Goal: Transaction & Acquisition: Download file/media

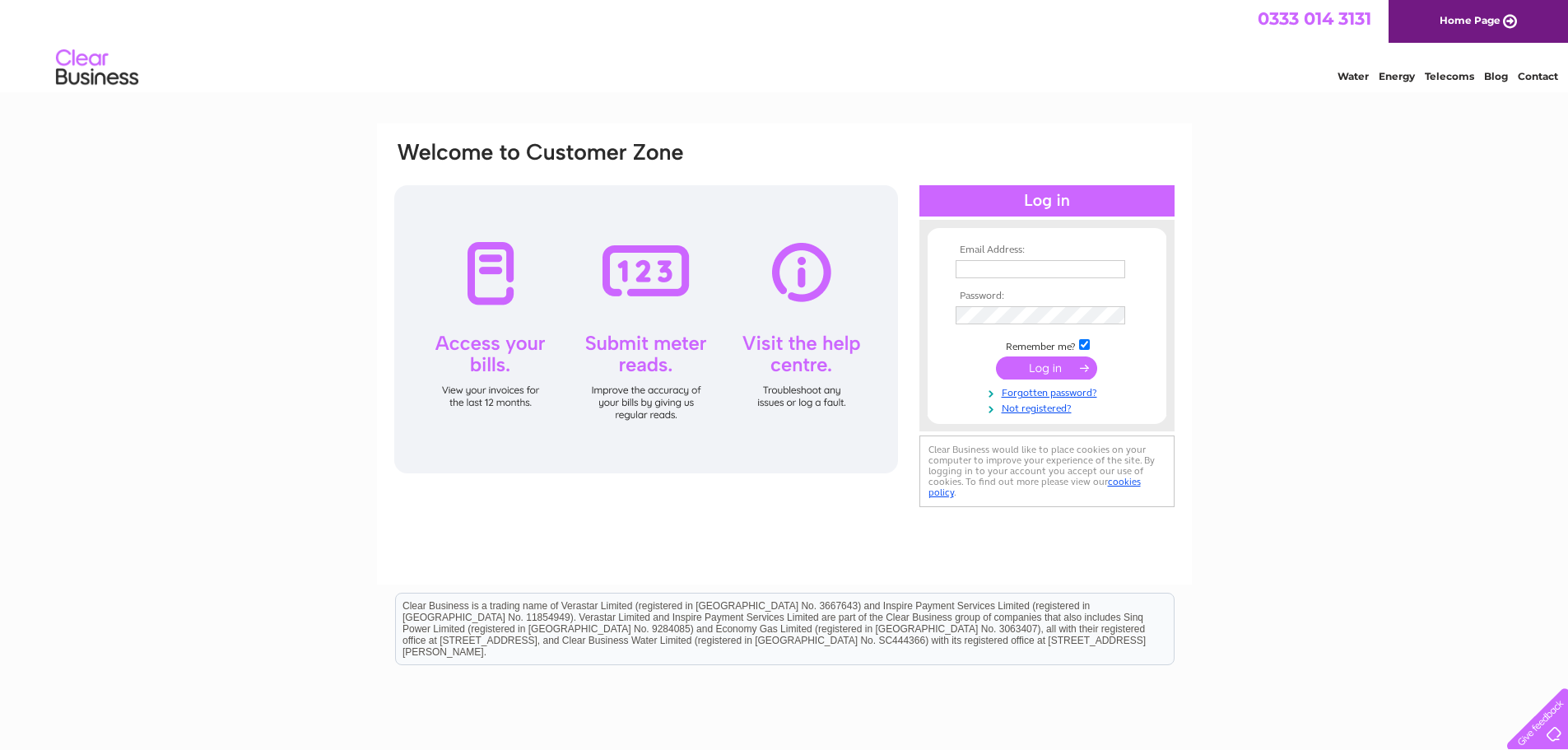
type input "[EMAIL_ADDRESS][DOMAIN_NAME]"
click at [1030, 365] on input "submit" at bounding box center [1047, 368] width 101 height 23
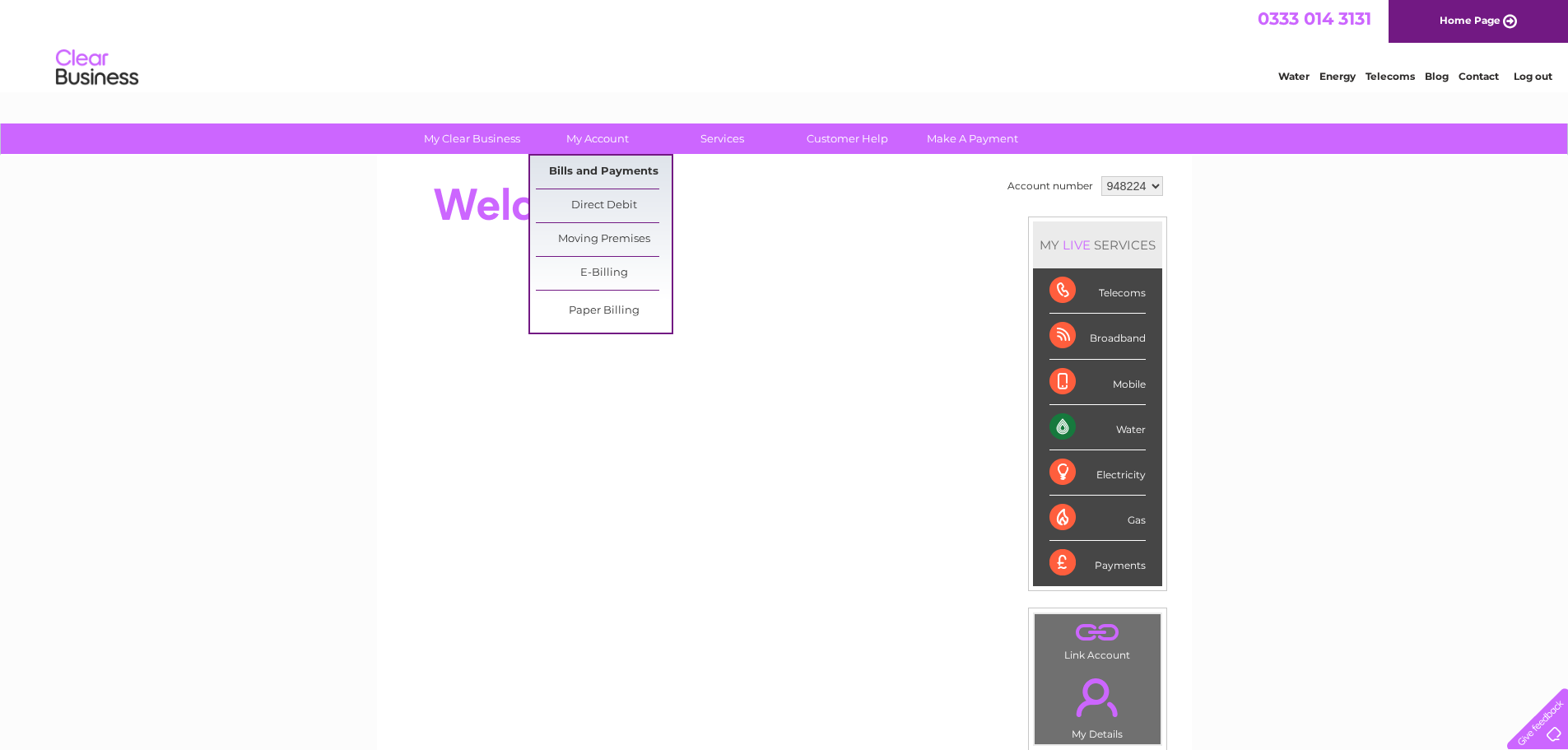
click at [608, 174] on link "Bills and Payments" at bounding box center [603, 172] width 135 height 33
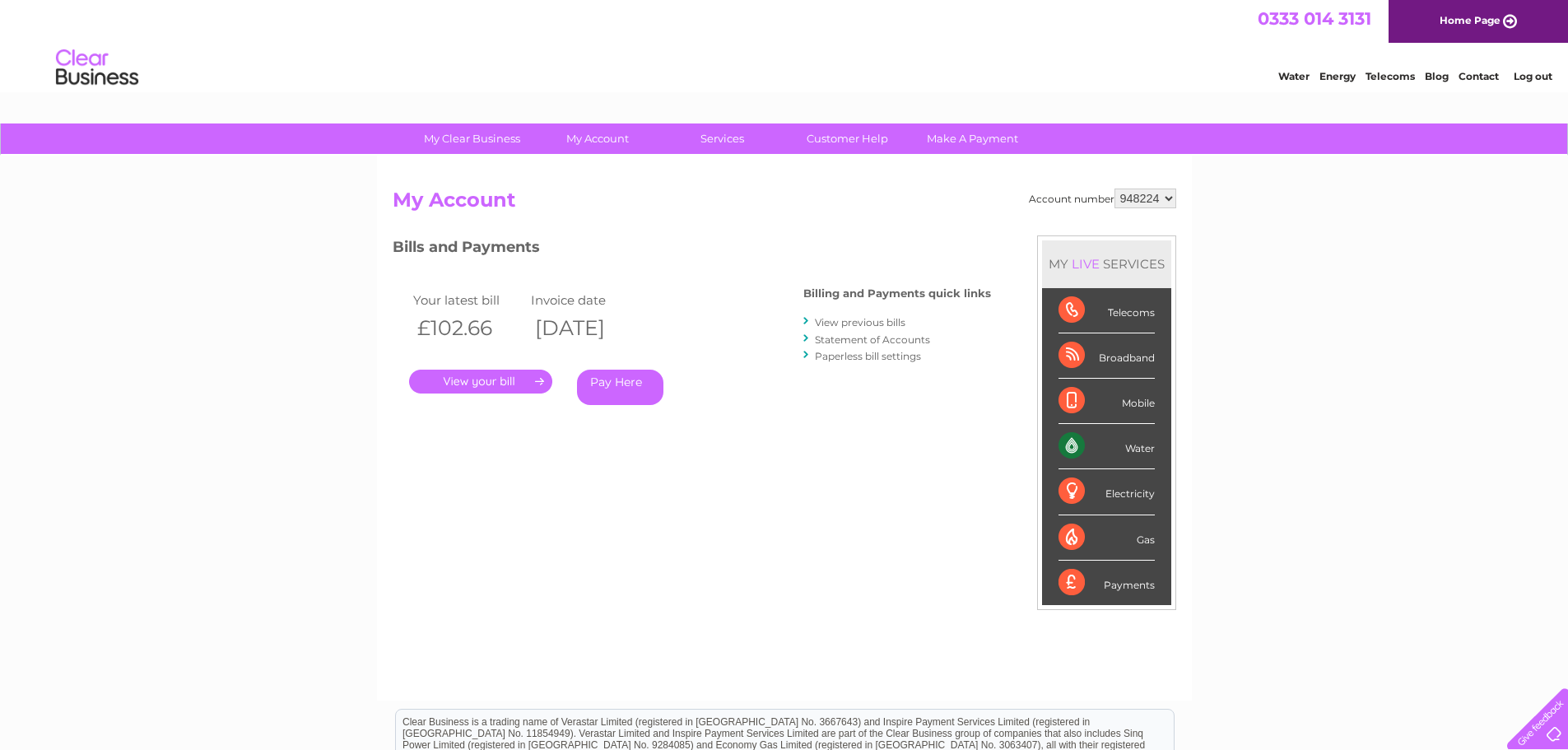
click at [499, 375] on link "." at bounding box center [481, 381] width 143 height 24
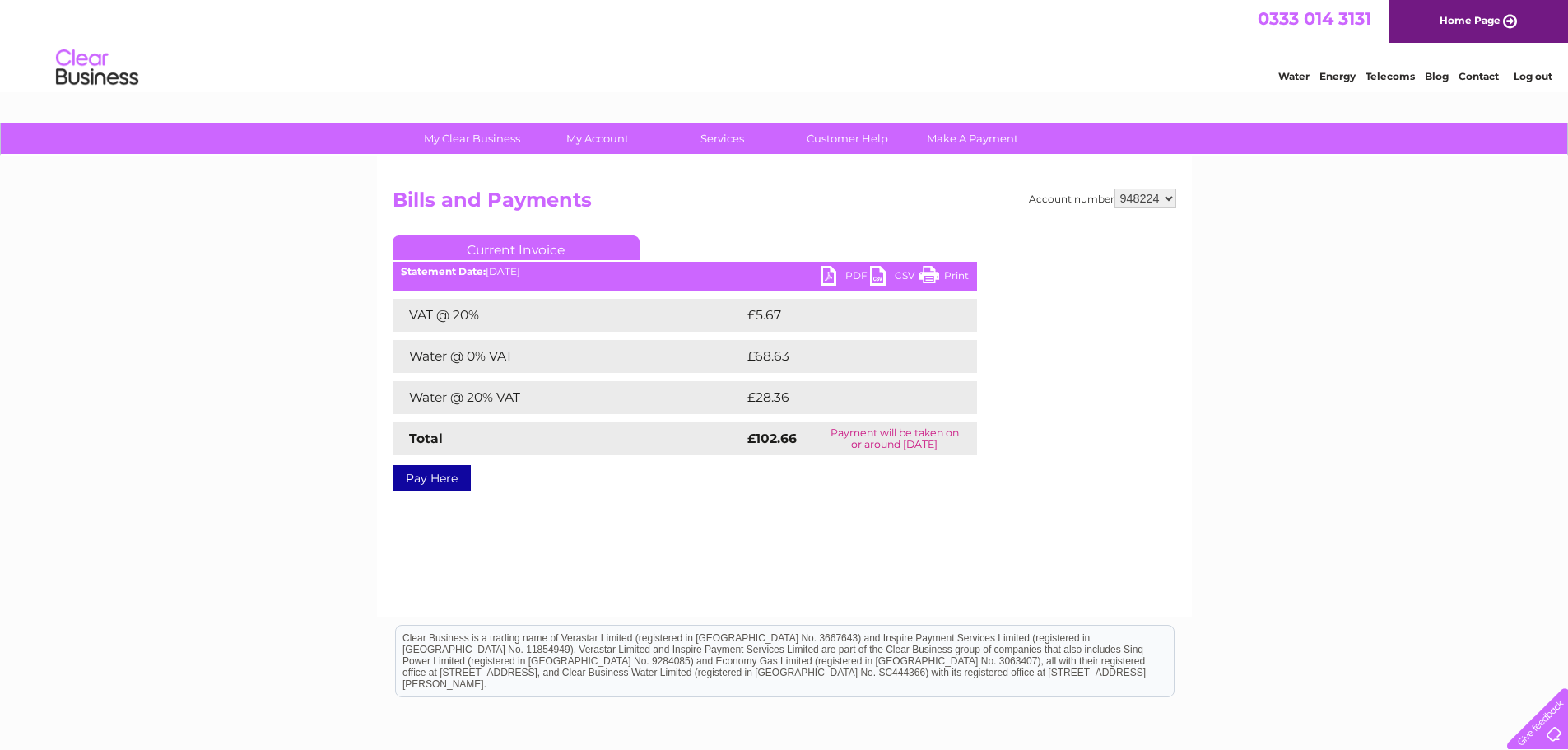
click at [852, 270] on link "PDF" at bounding box center [845, 277] width 50 height 24
